Goal: Check status: Check status

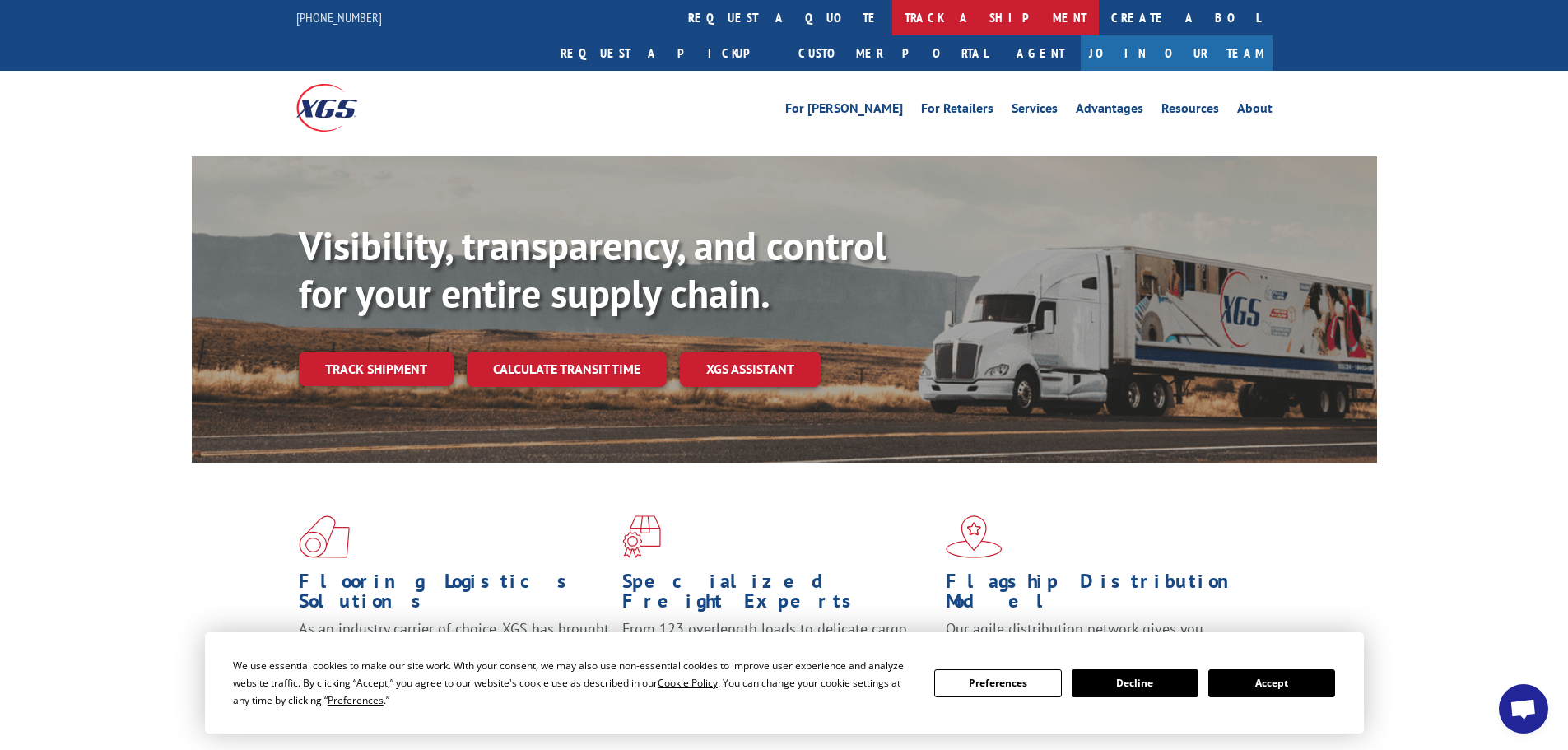
click at [892, 19] on link "track a shipment" at bounding box center [995, 18] width 206 height 35
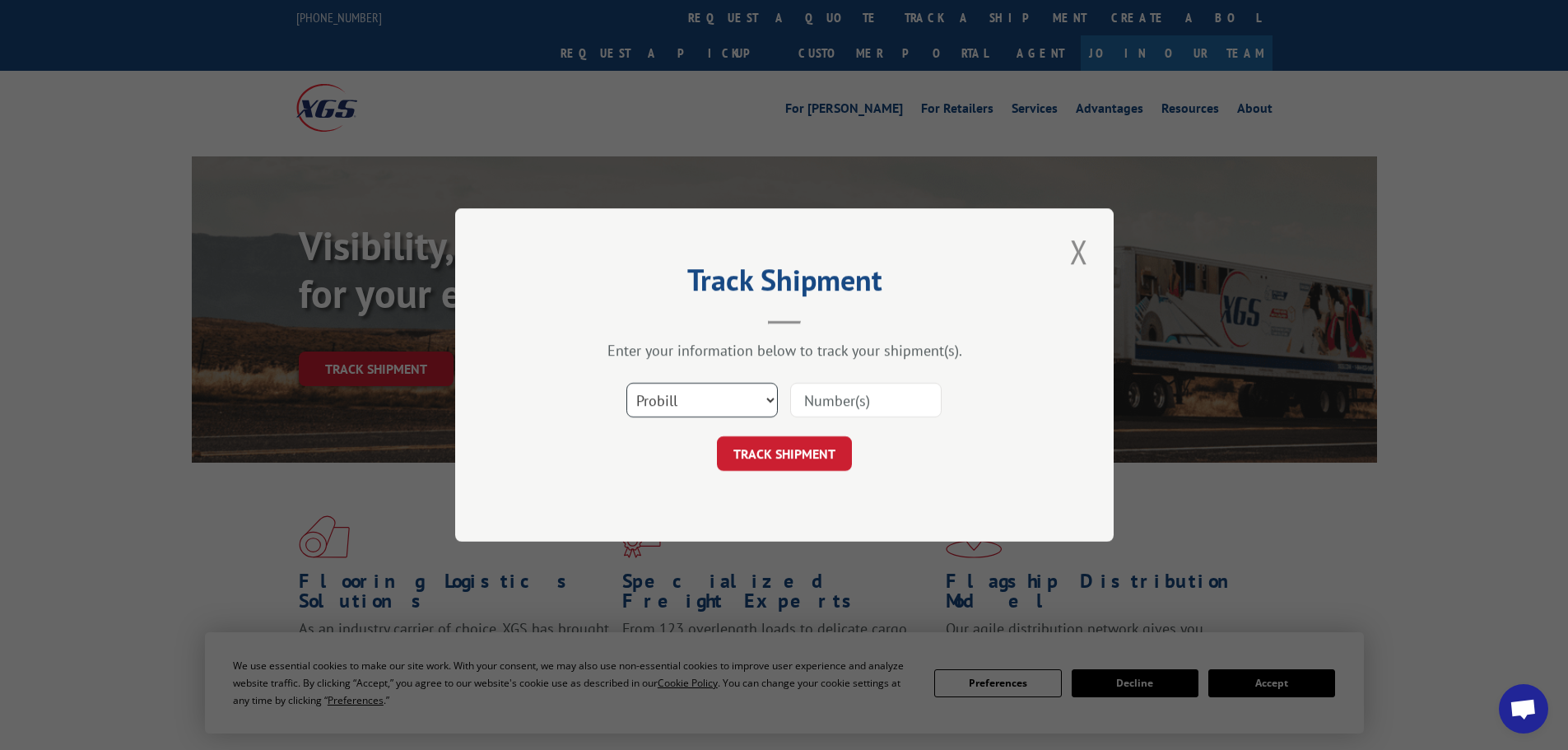
click at [734, 391] on select "Select category... Probill BOL PO" at bounding box center [702, 399] width 152 height 34
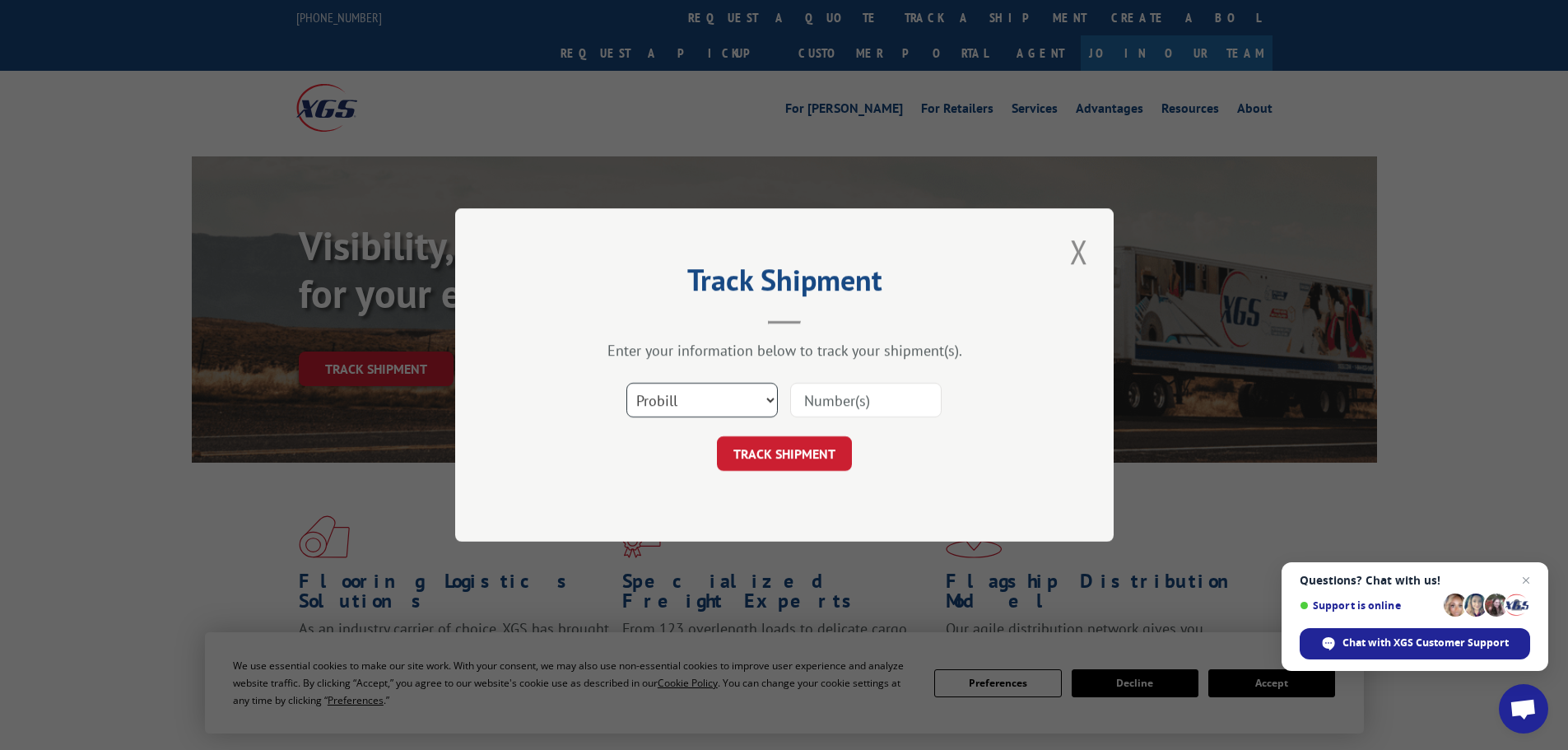
select select "po"
click at [626, 383] on select "Select category... Probill BOL PO" at bounding box center [702, 399] width 152 height 34
click at [827, 404] on input at bounding box center [865, 399] width 152 height 34
paste input "12536569"
type input "12536569"
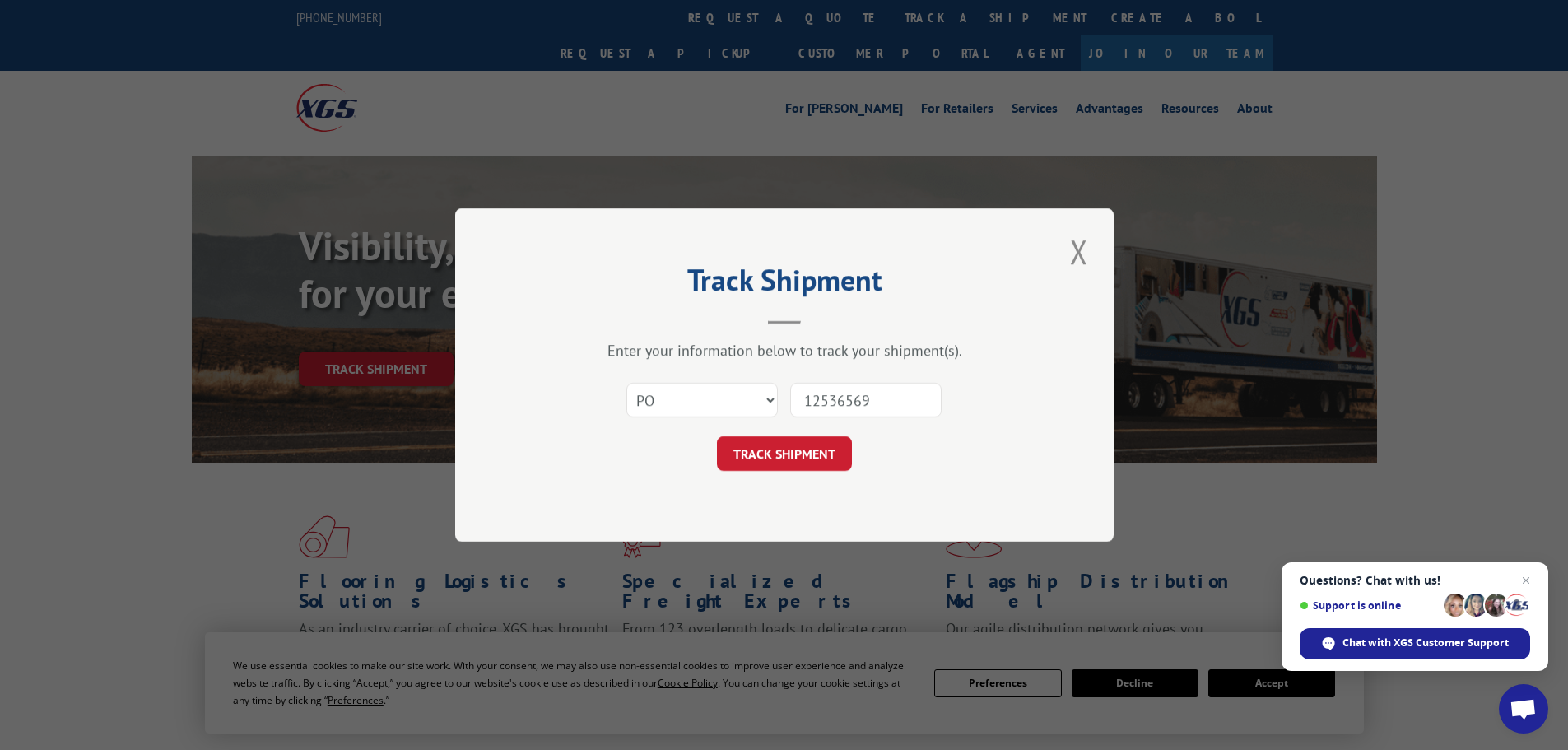
click at [1529, 578] on span "Open chat" at bounding box center [1526, 581] width 20 height 20
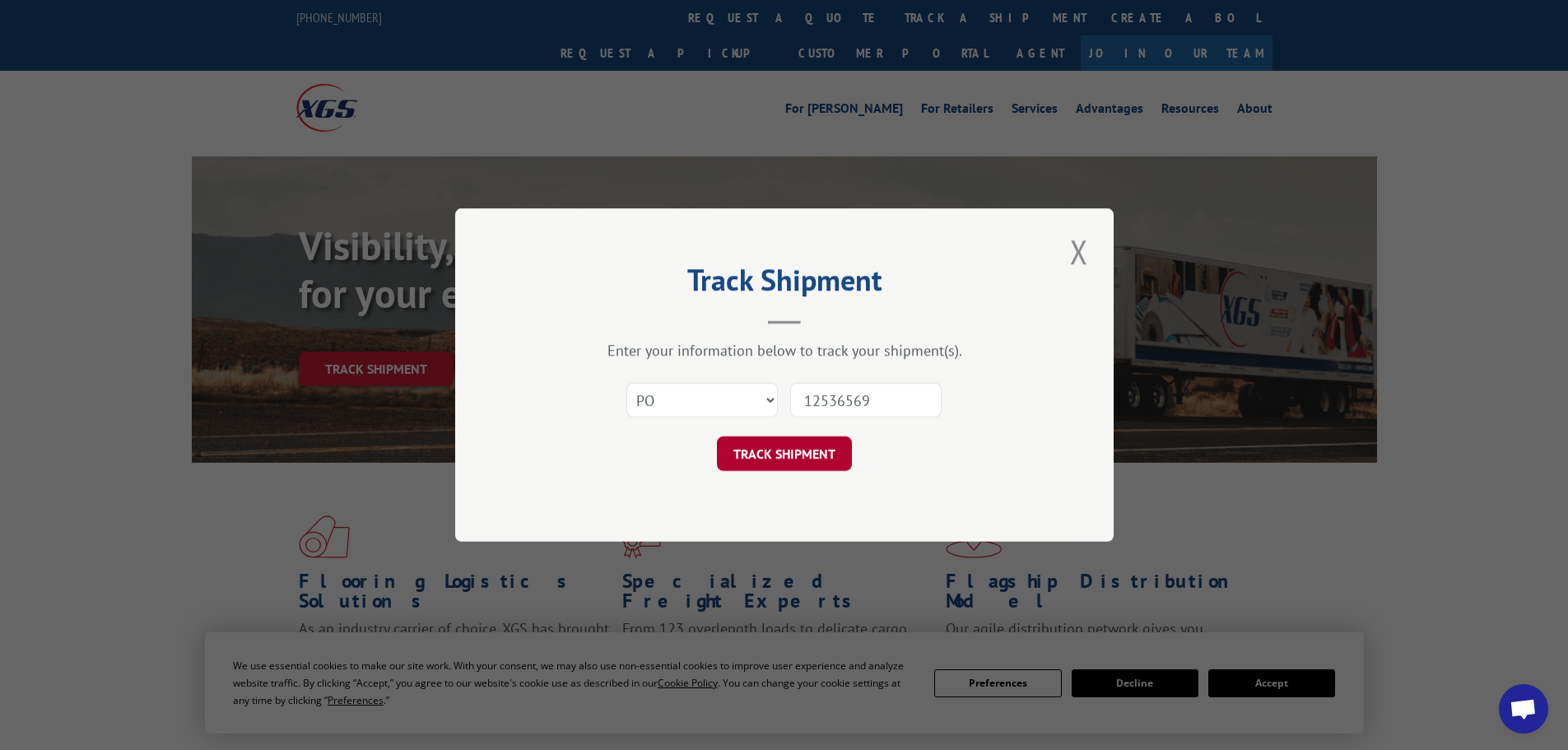
click at [800, 449] on button "TRACK SHIPMENT" at bounding box center [784, 453] width 135 height 34
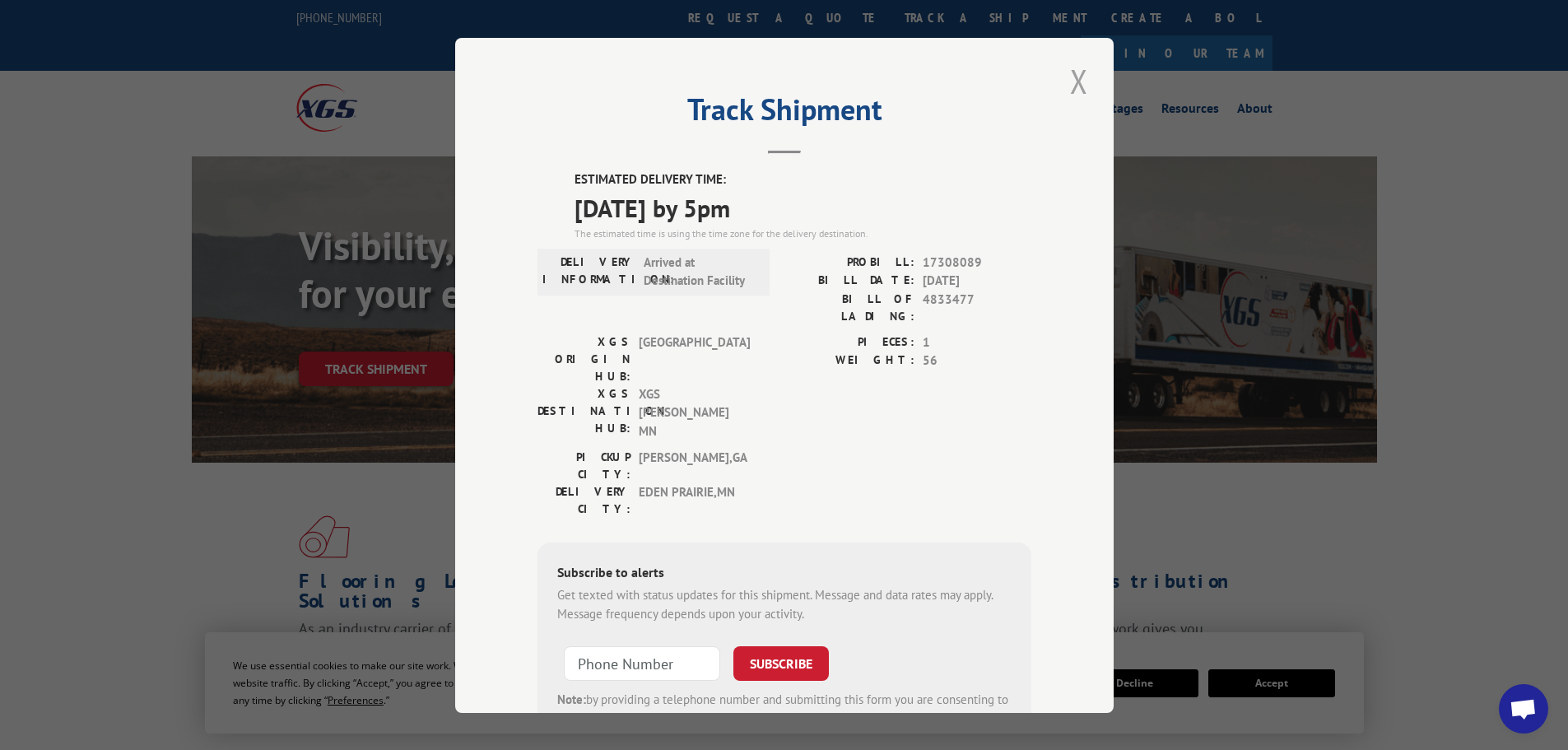
click at [1075, 83] on button "Close modal" at bounding box center [1078, 81] width 28 height 45
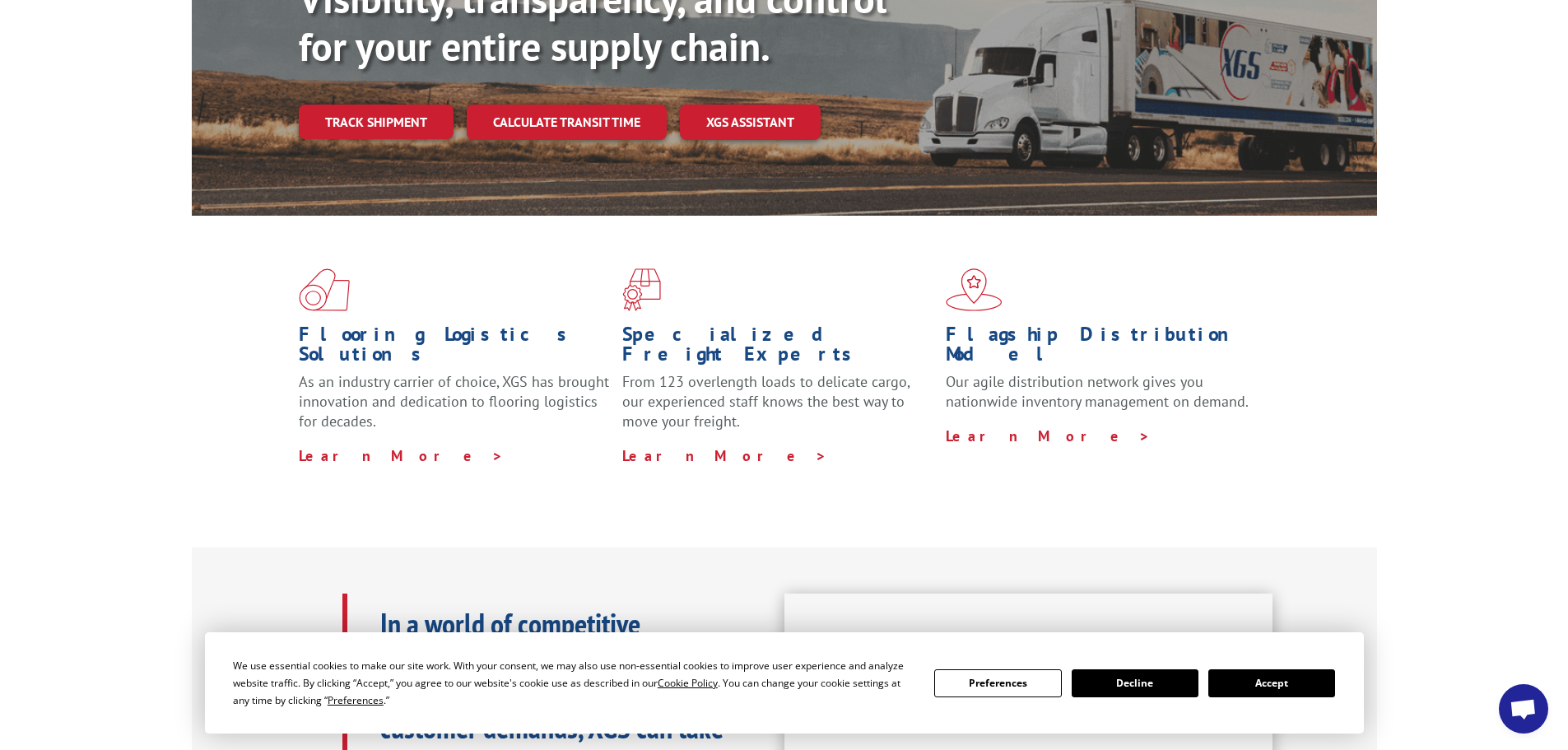
scroll to position [330, 0]
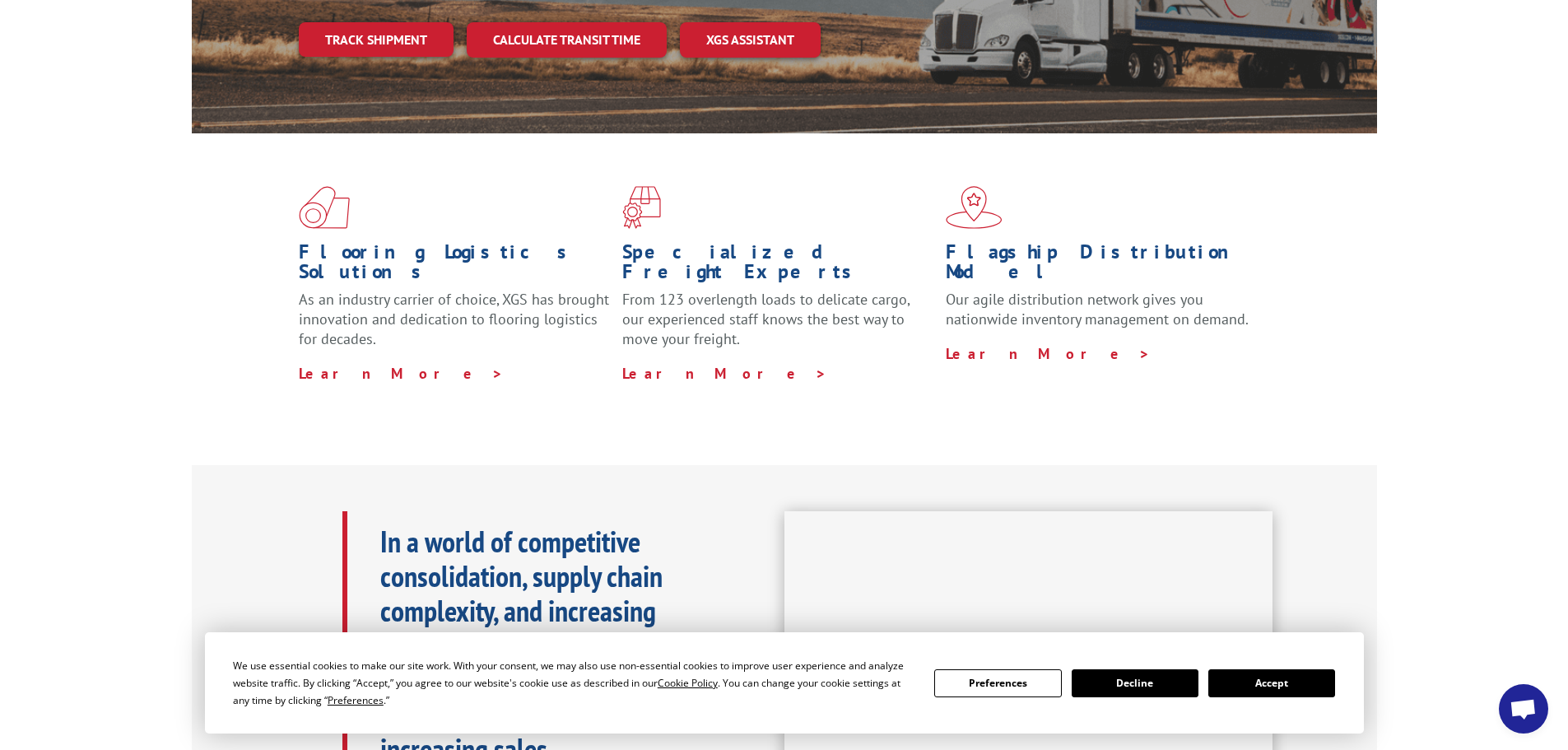
click at [1027, 683] on button "Preferences" at bounding box center [997, 683] width 127 height 28
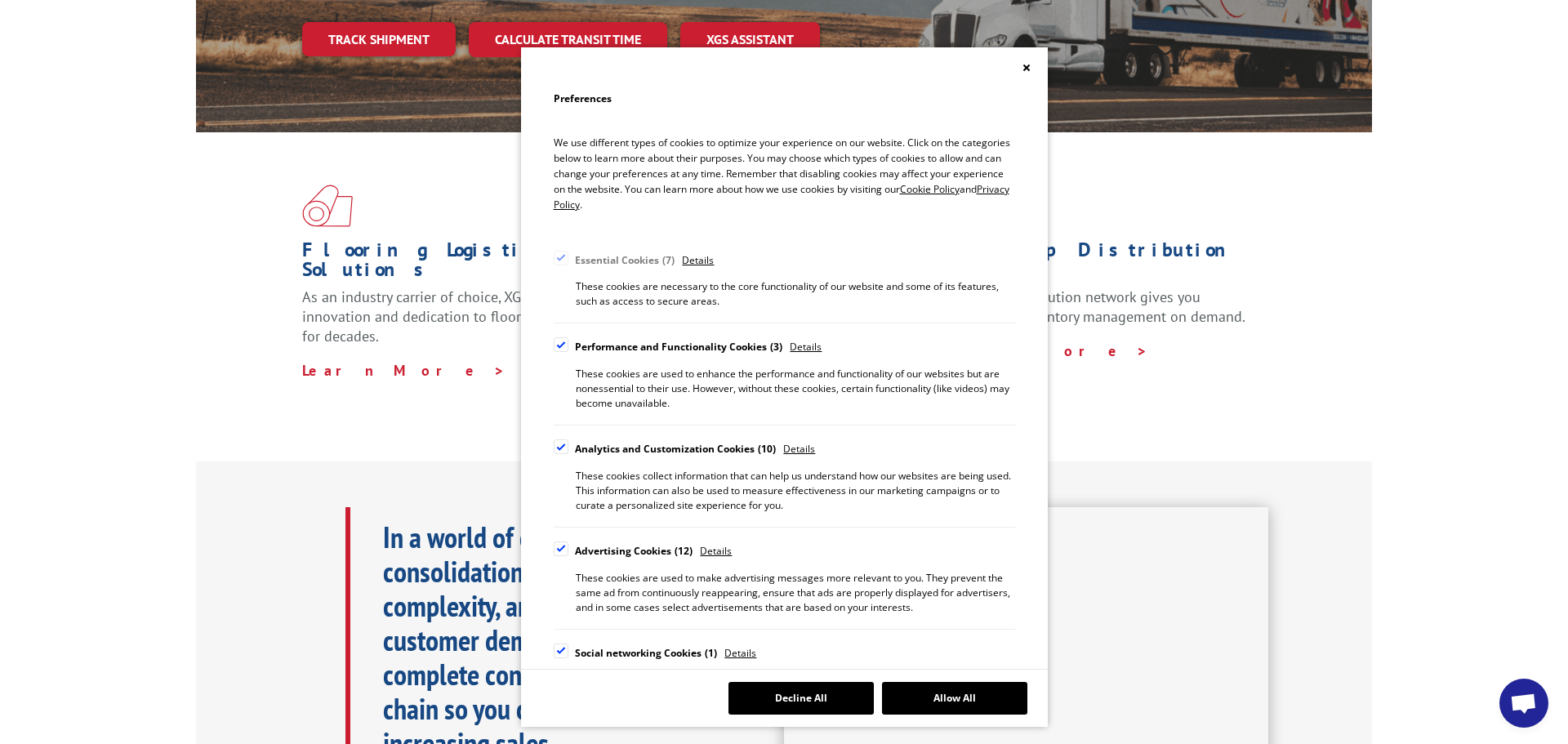
click at [1026, 67] on icon "Close" at bounding box center [1026, 67] width 7 height 7
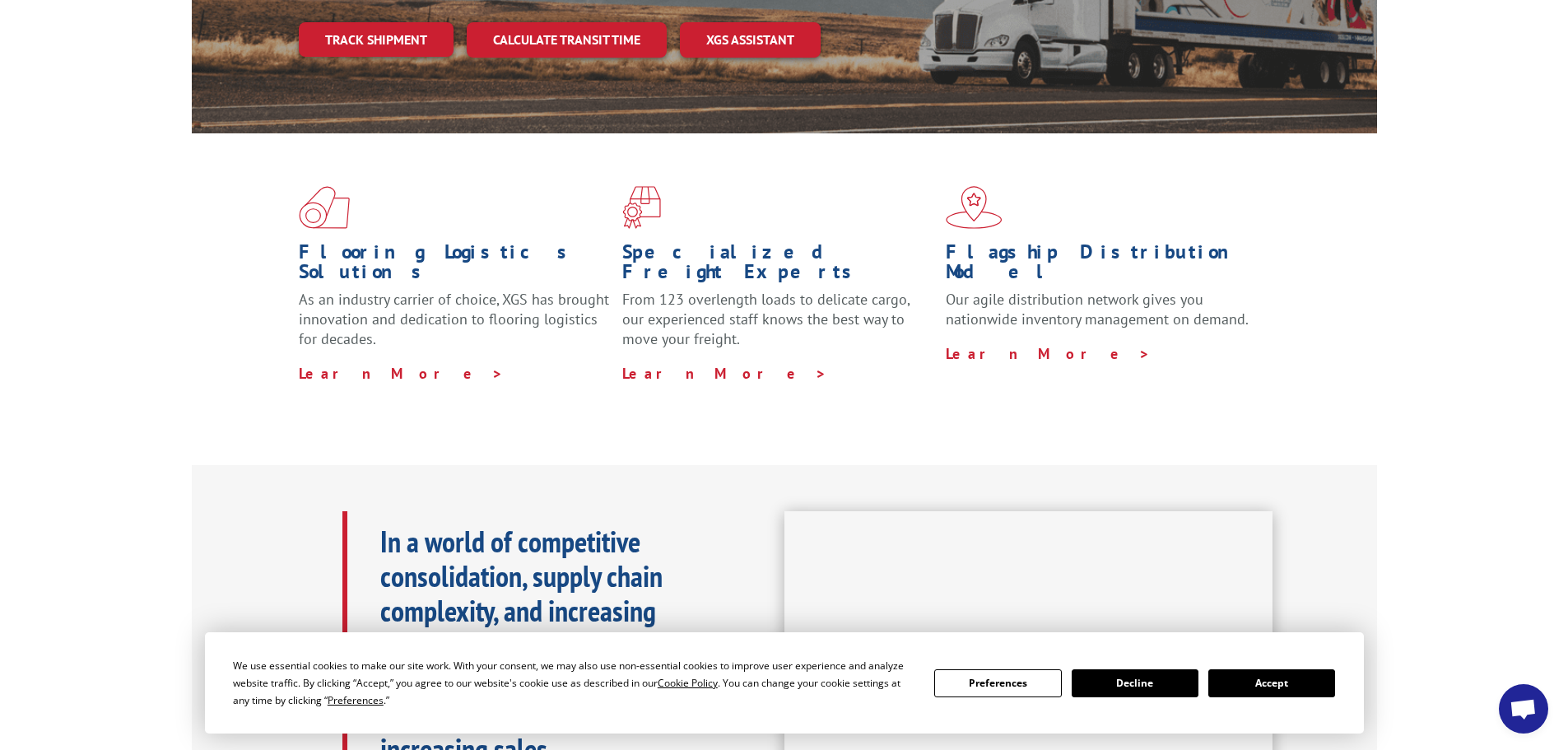
scroll to position [0, 0]
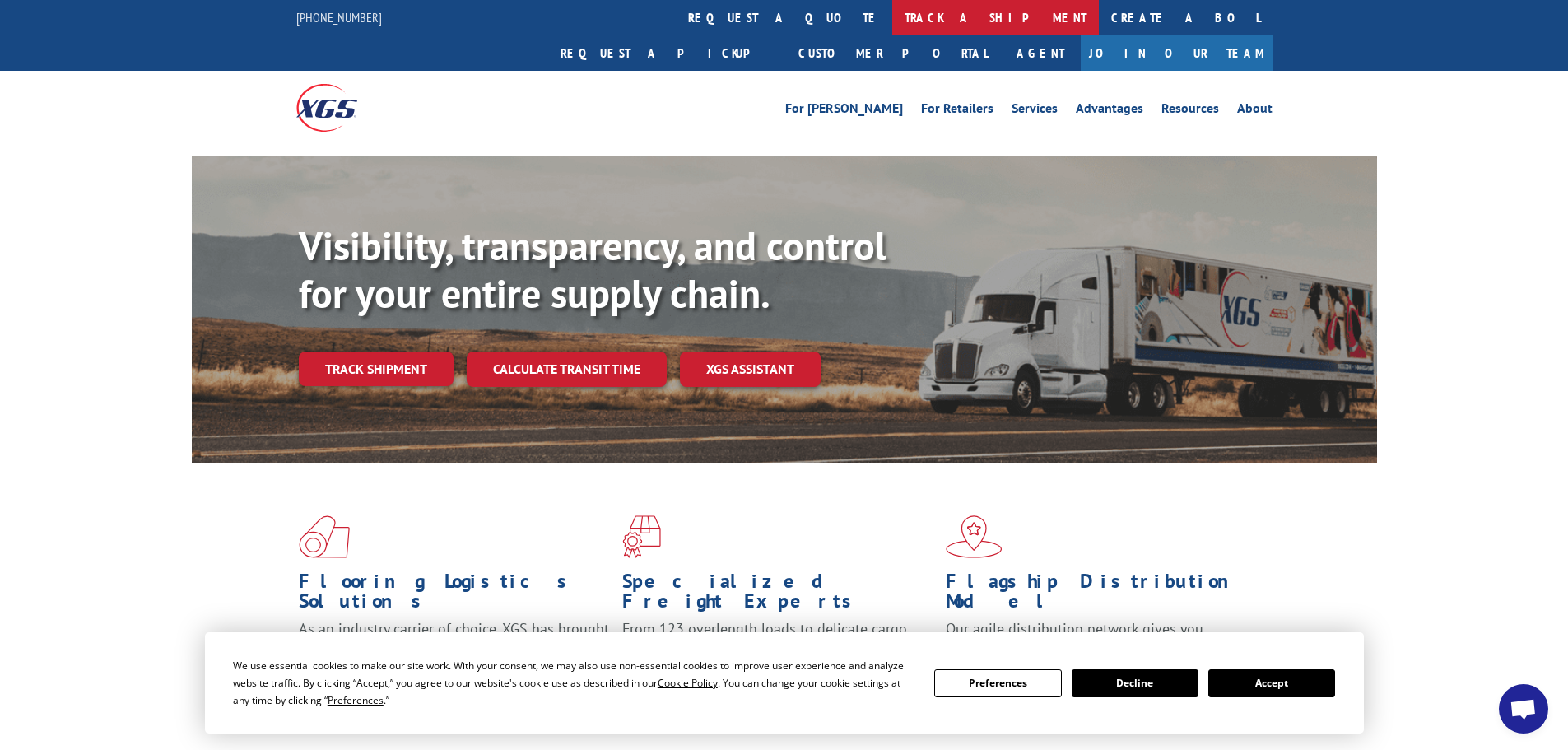
click at [892, 13] on link "track a shipment" at bounding box center [995, 18] width 206 height 35
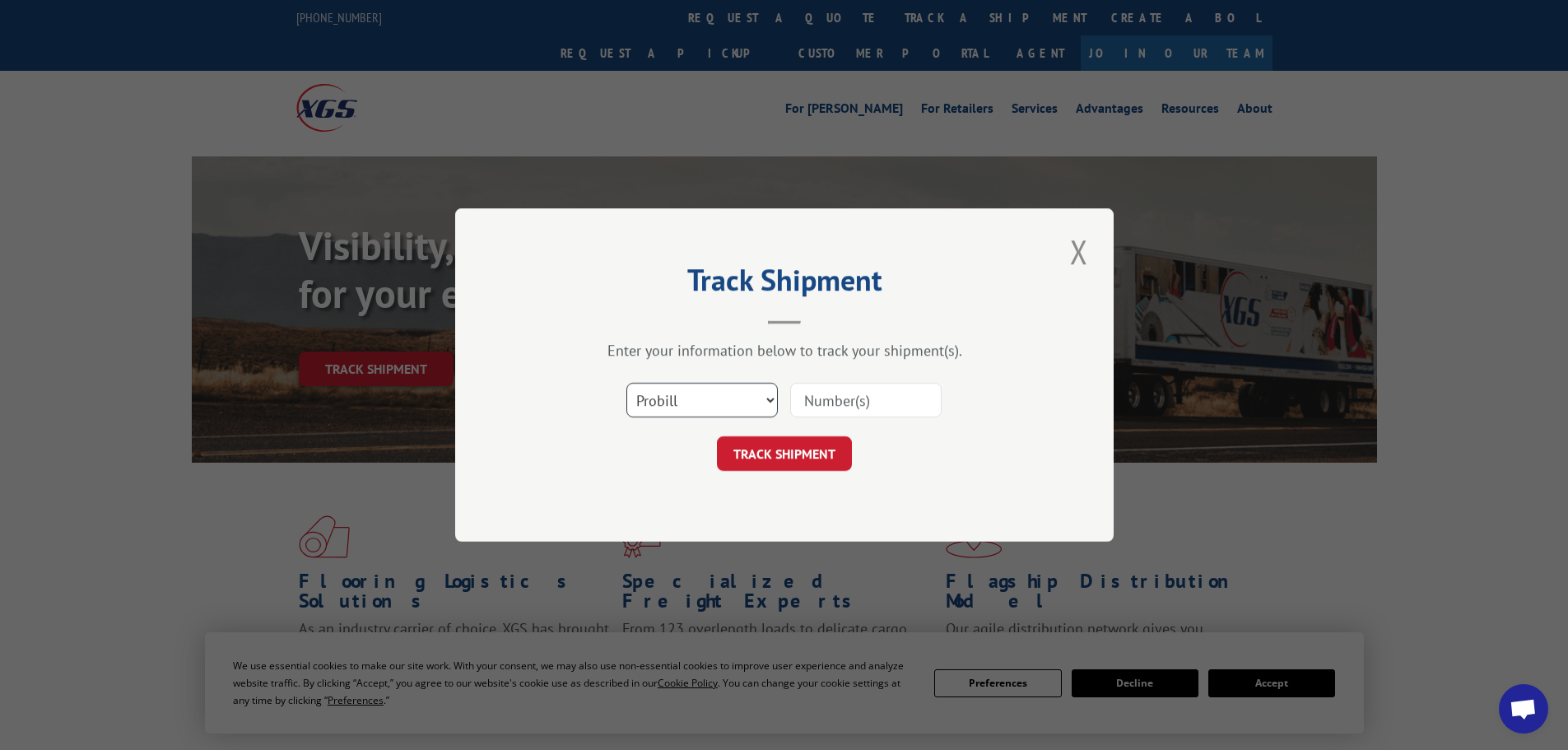
click at [769, 399] on select "Select category... Probill BOL PO" at bounding box center [702, 399] width 152 height 34
select select "bol"
click at [626, 383] on select "Select category... Probill BOL PO" at bounding box center [702, 399] width 152 height 34
click at [833, 409] on input at bounding box center [865, 399] width 152 height 34
type input "17308089"
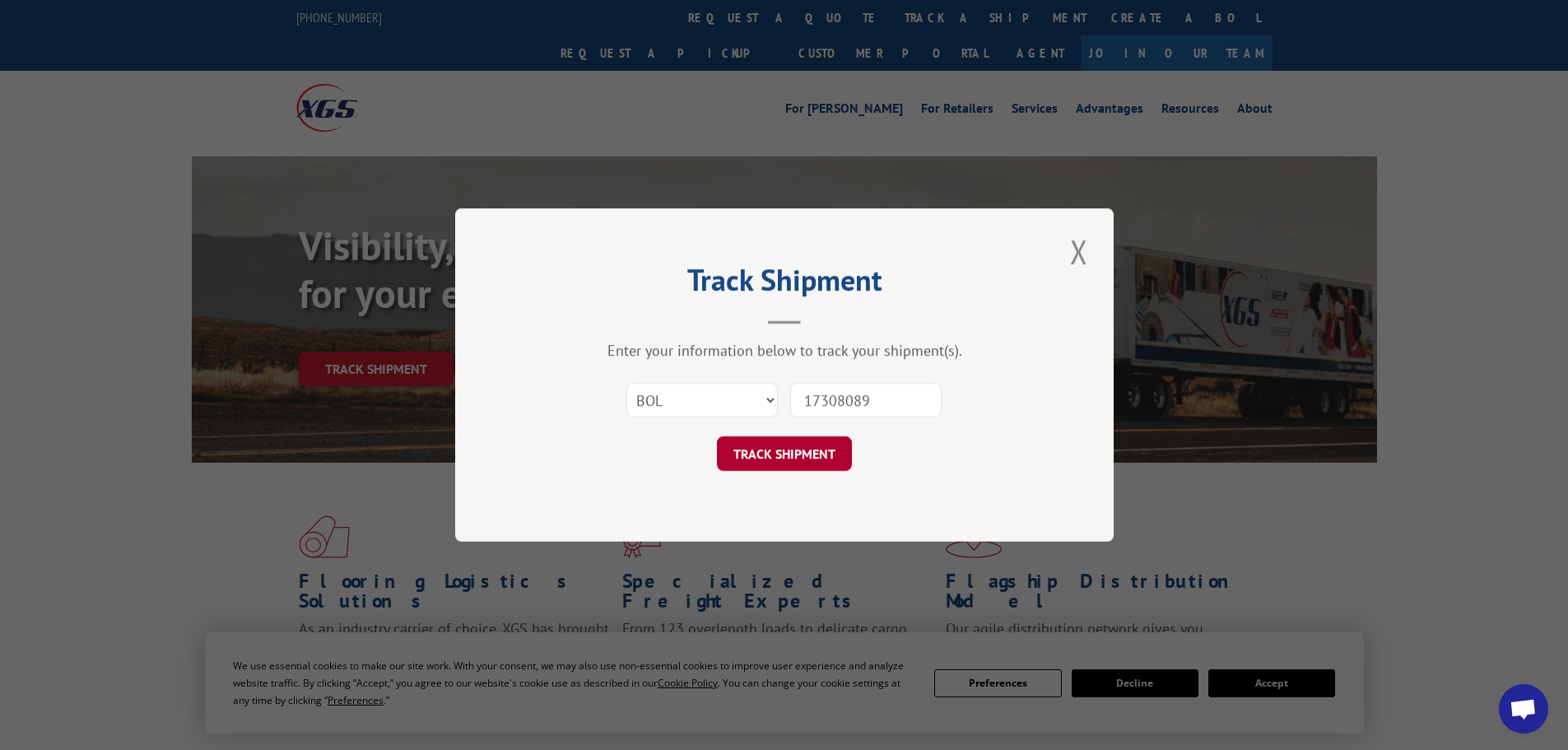
click at [799, 450] on button "TRACK SHIPMENT" at bounding box center [784, 453] width 135 height 34
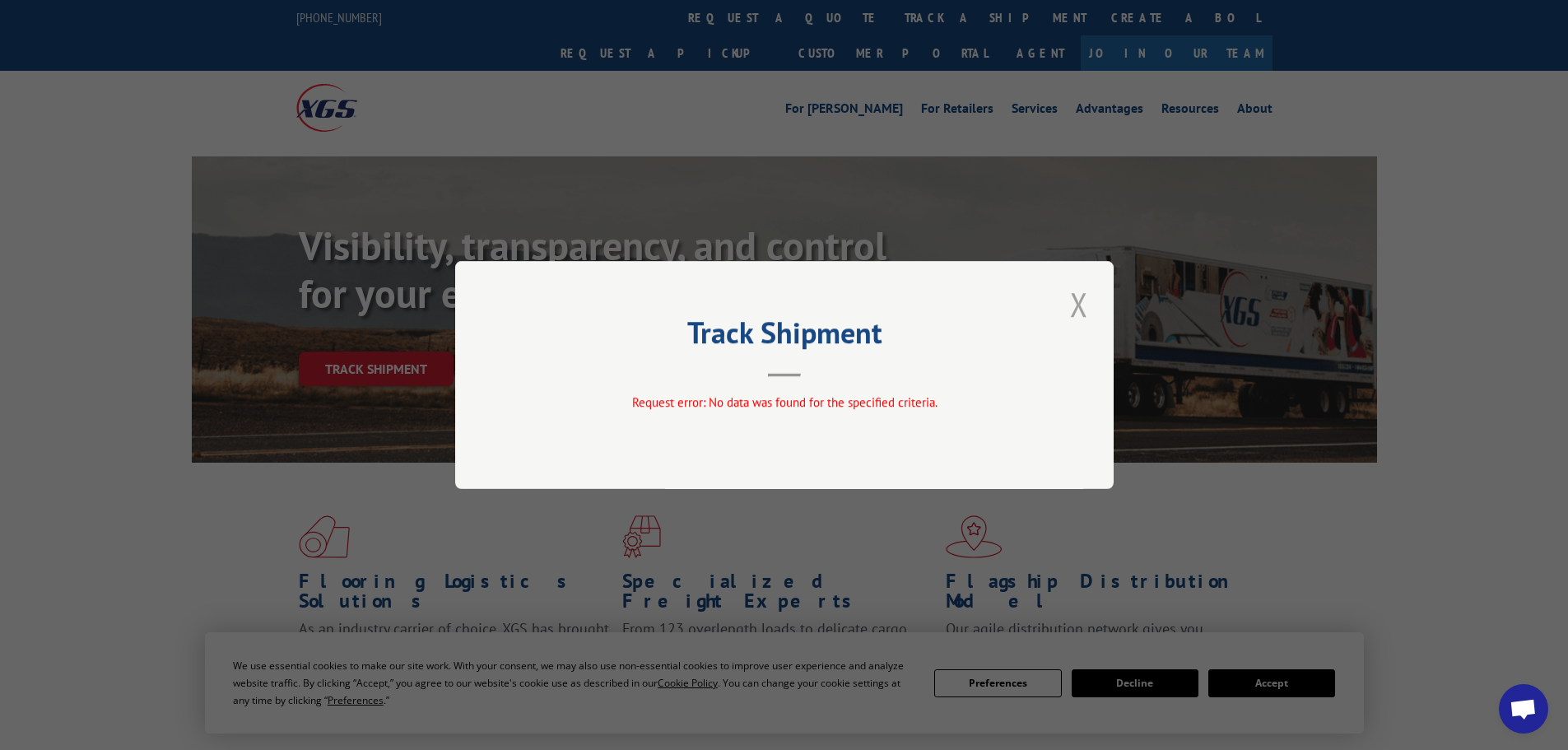
click at [1072, 305] on button "Close modal" at bounding box center [1078, 305] width 28 height 45
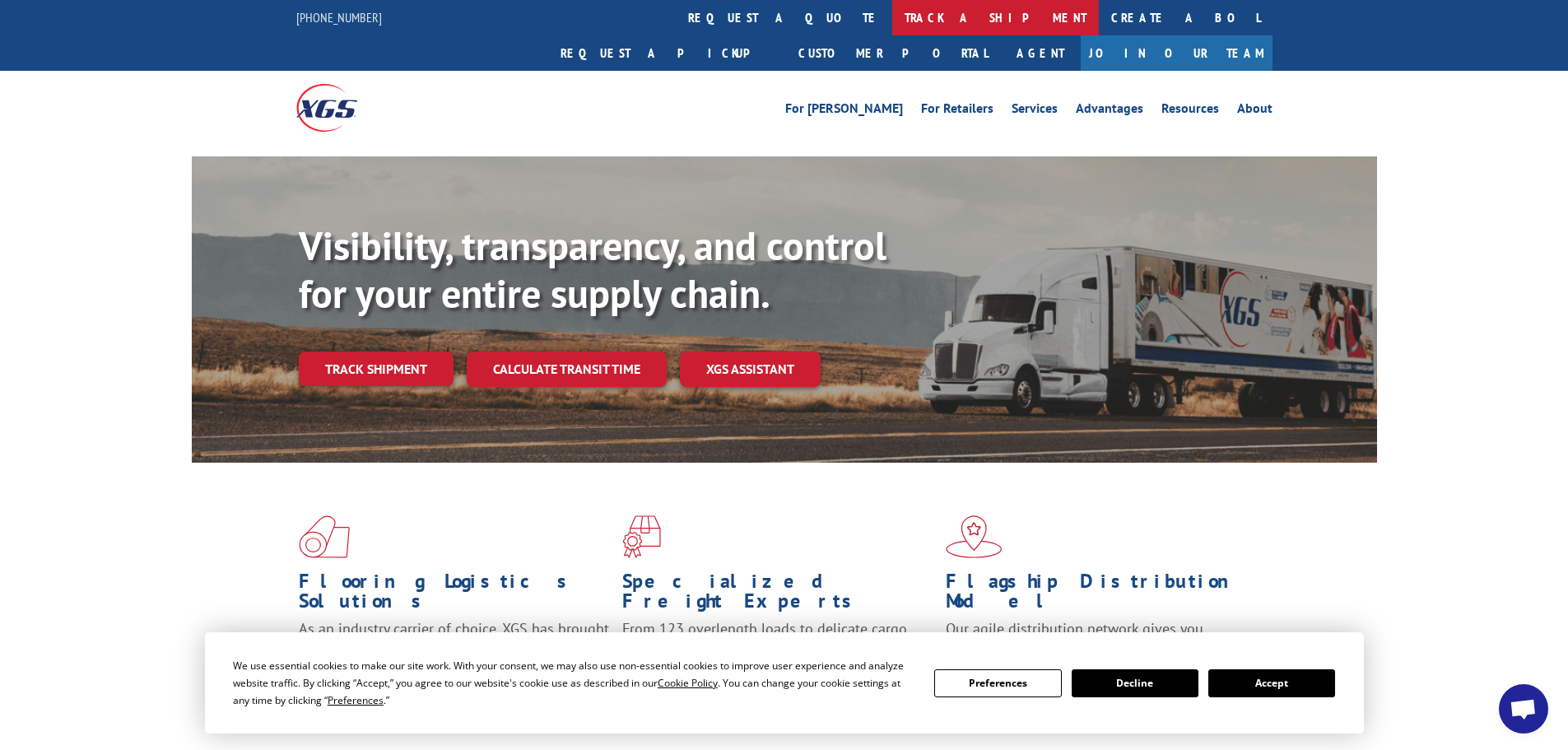
click at [892, 18] on link "track a shipment" at bounding box center [995, 18] width 206 height 35
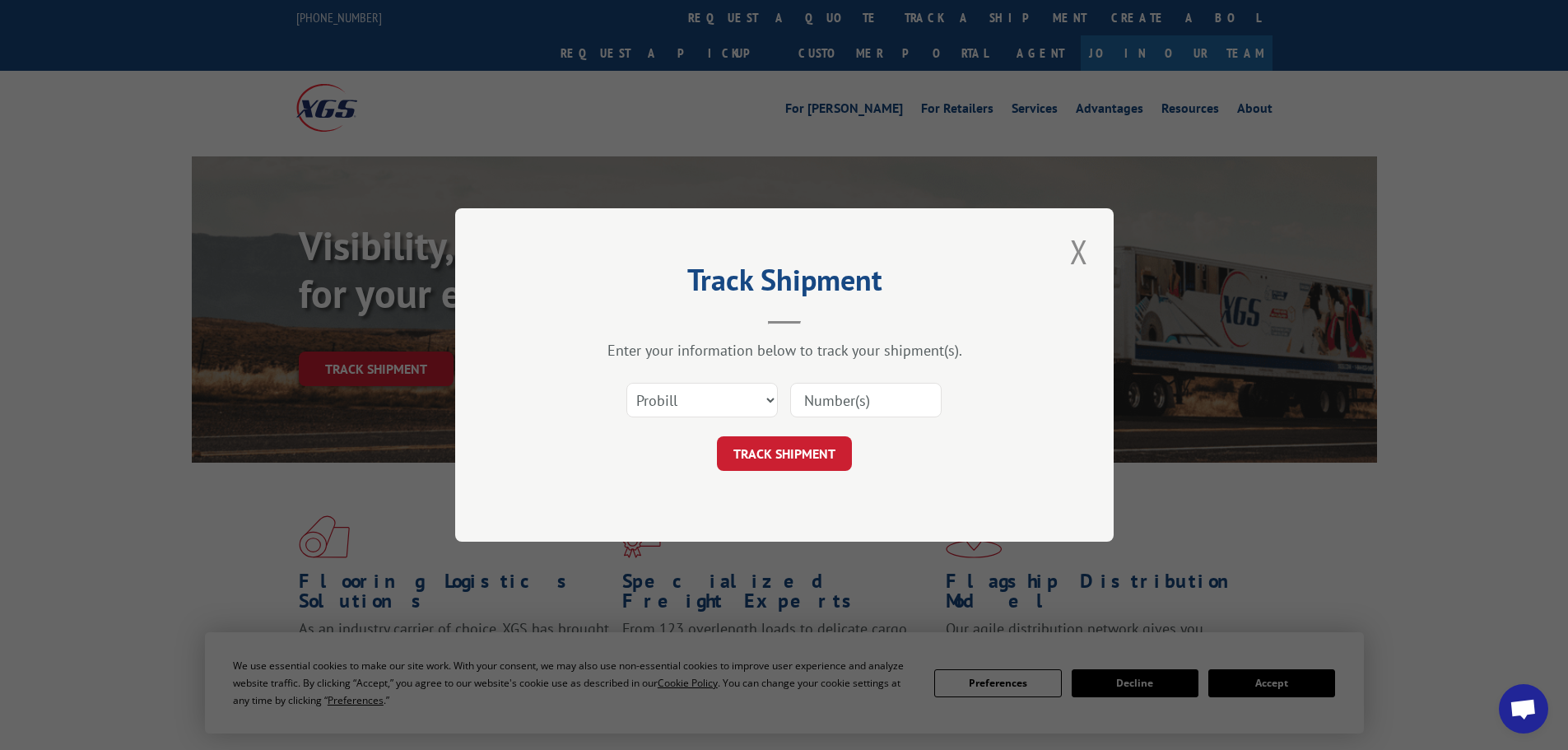
click at [844, 405] on input at bounding box center [865, 399] width 152 height 34
type input "17308089"
click at [785, 450] on button "TRACK SHIPMENT" at bounding box center [784, 453] width 135 height 34
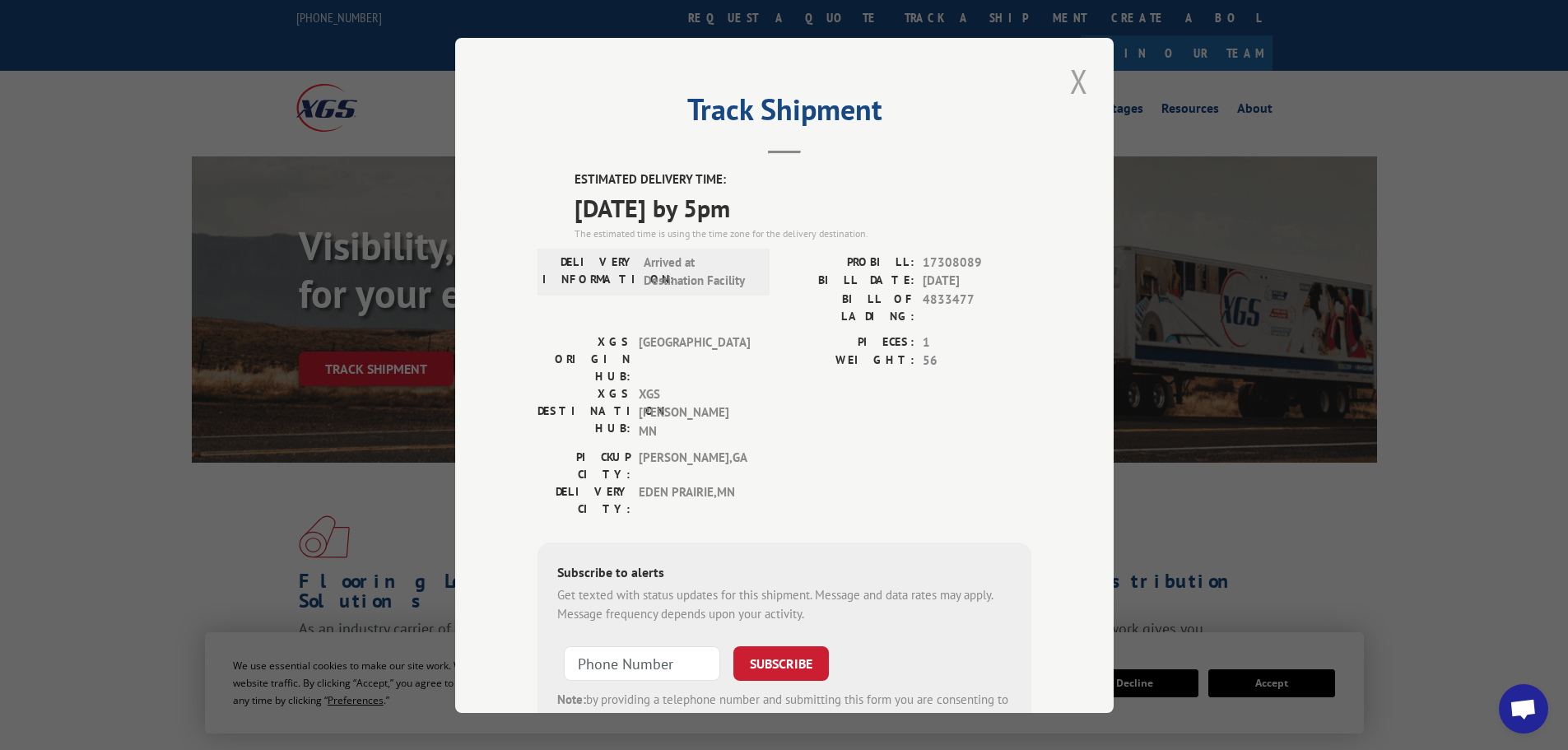
click at [1075, 76] on button "Close modal" at bounding box center [1078, 81] width 28 height 45
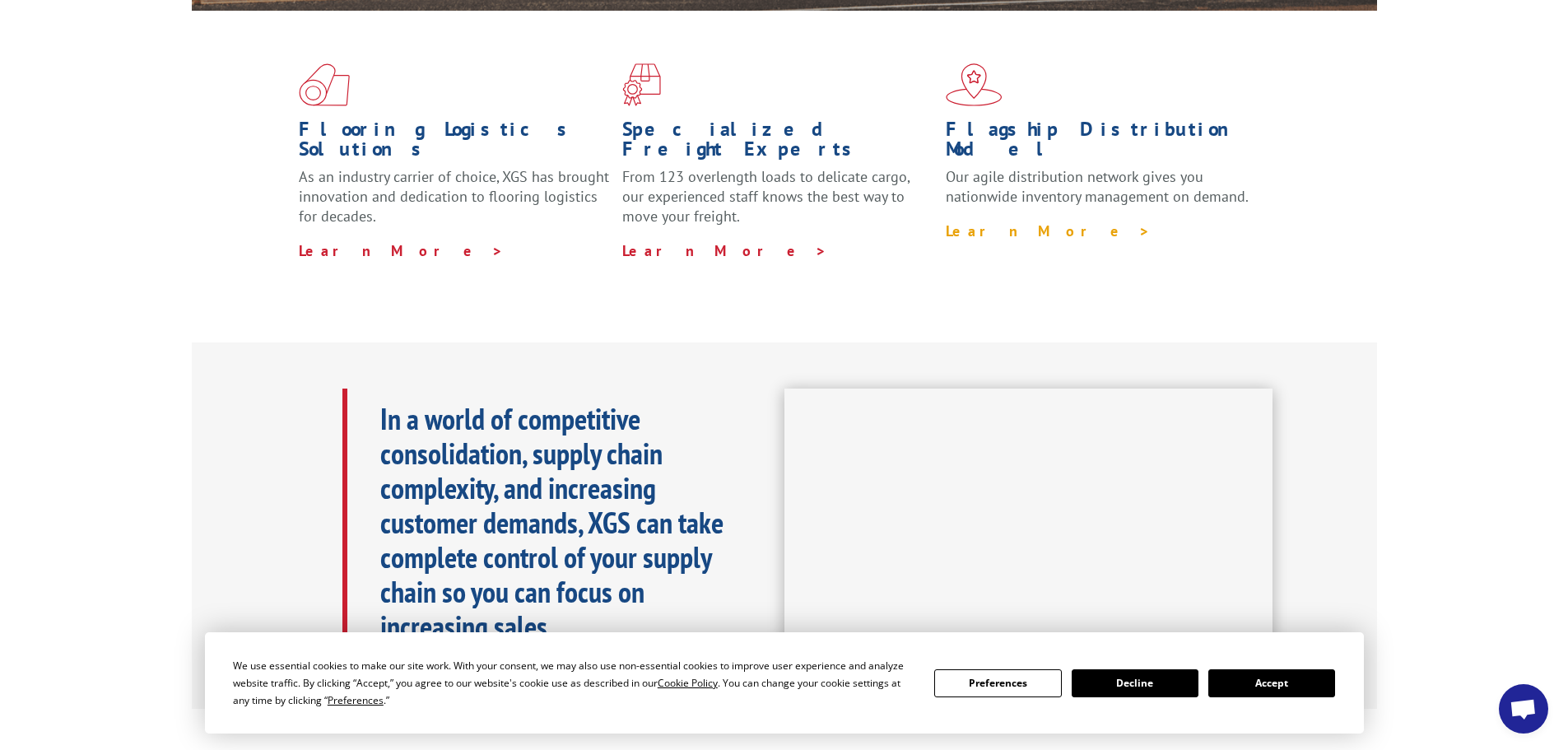
scroll to position [576, 0]
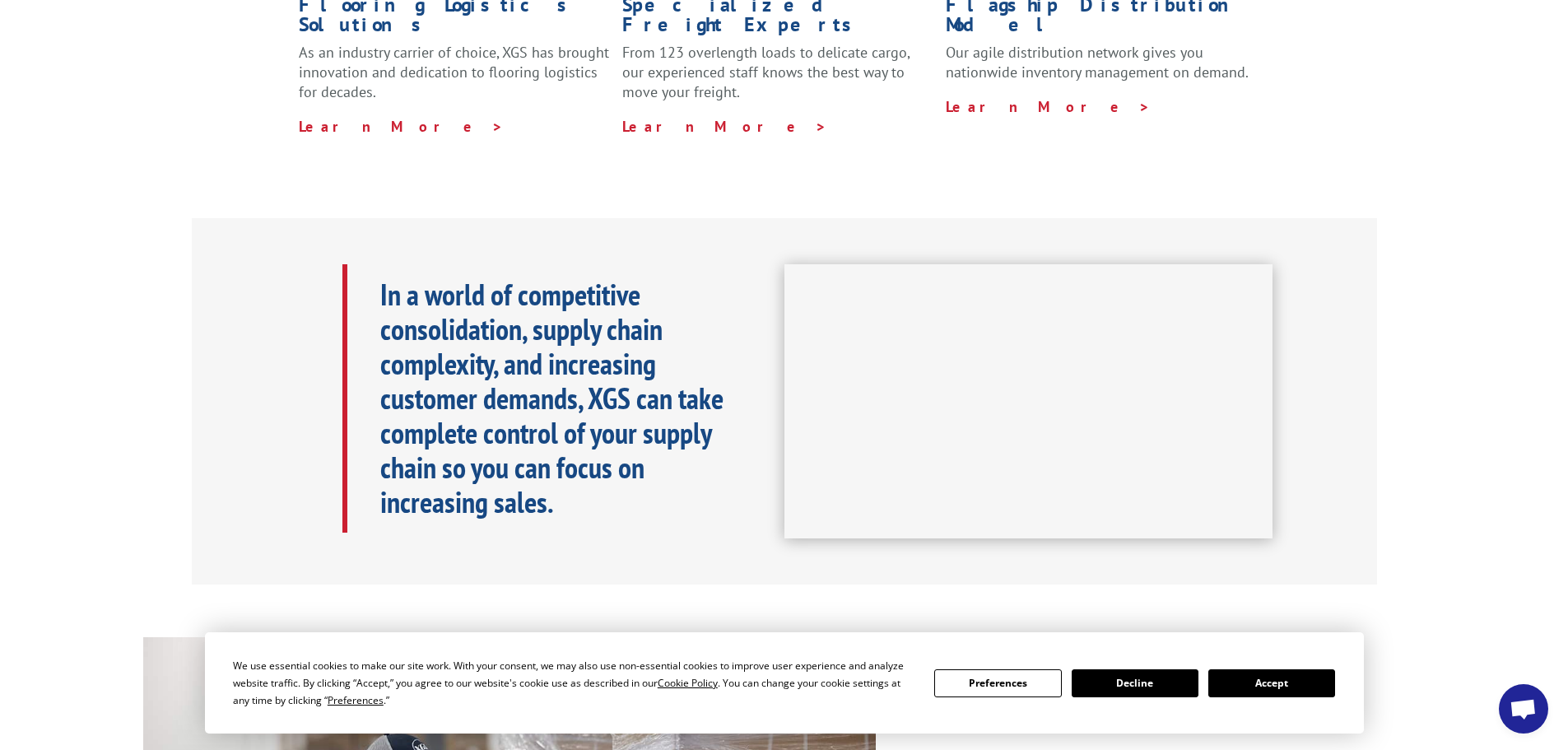
click at [1297, 682] on button "Accept" at bounding box center [1271, 683] width 127 height 28
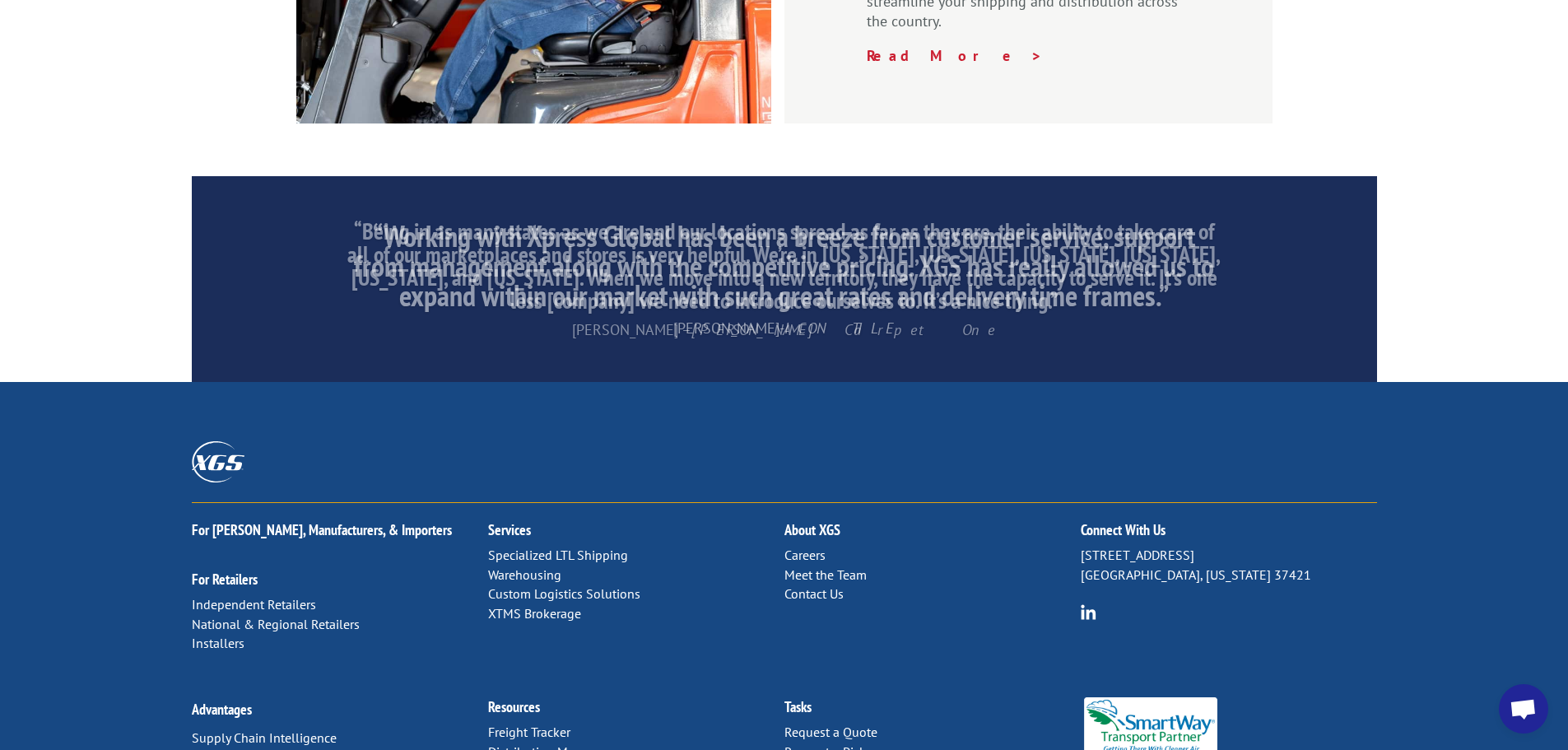
scroll to position [2509, 0]
